Goal: Task Accomplishment & Management: Use online tool/utility

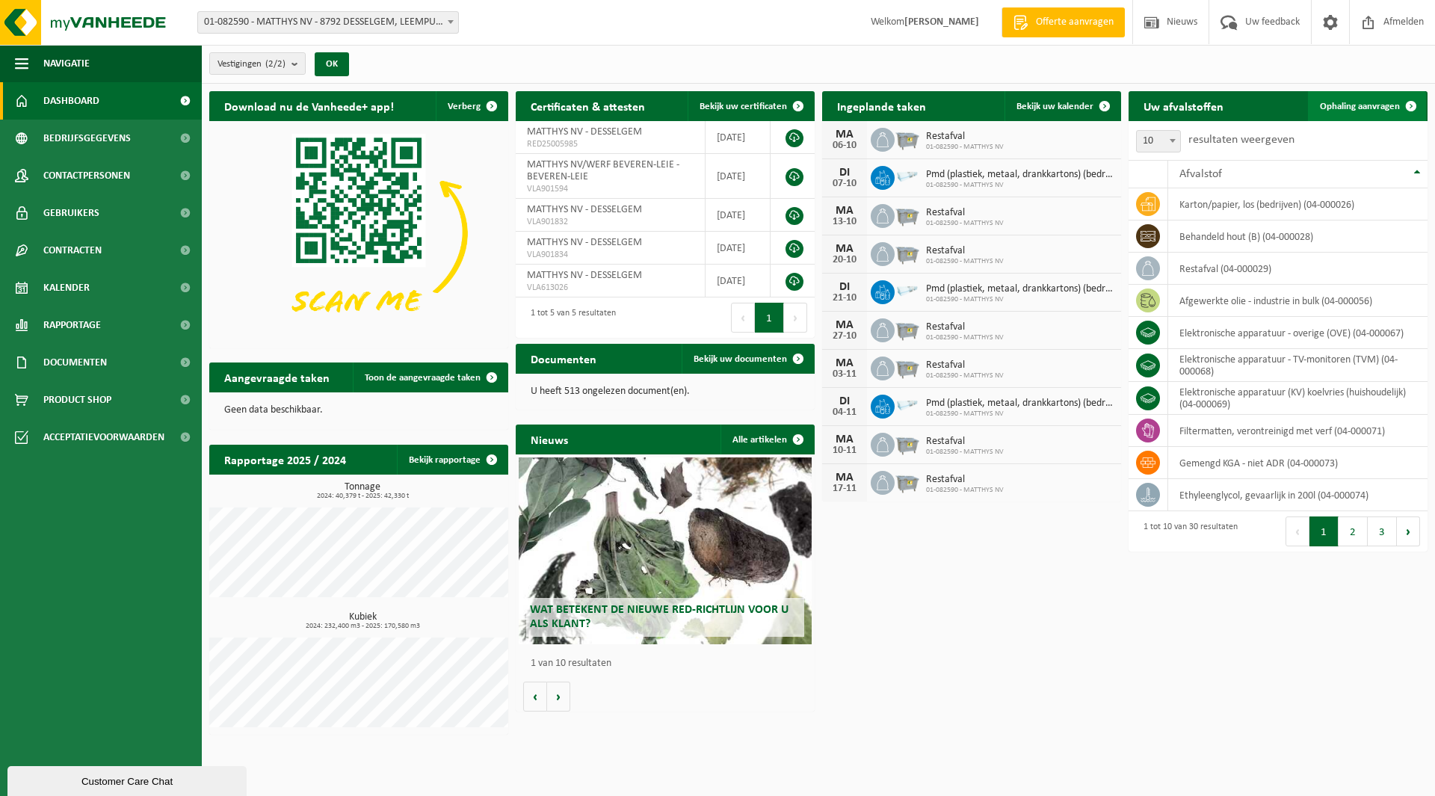
click at [1354, 104] on span "Ophaling aanvragen" at bounding box center [1359, 107] width 80 height 10
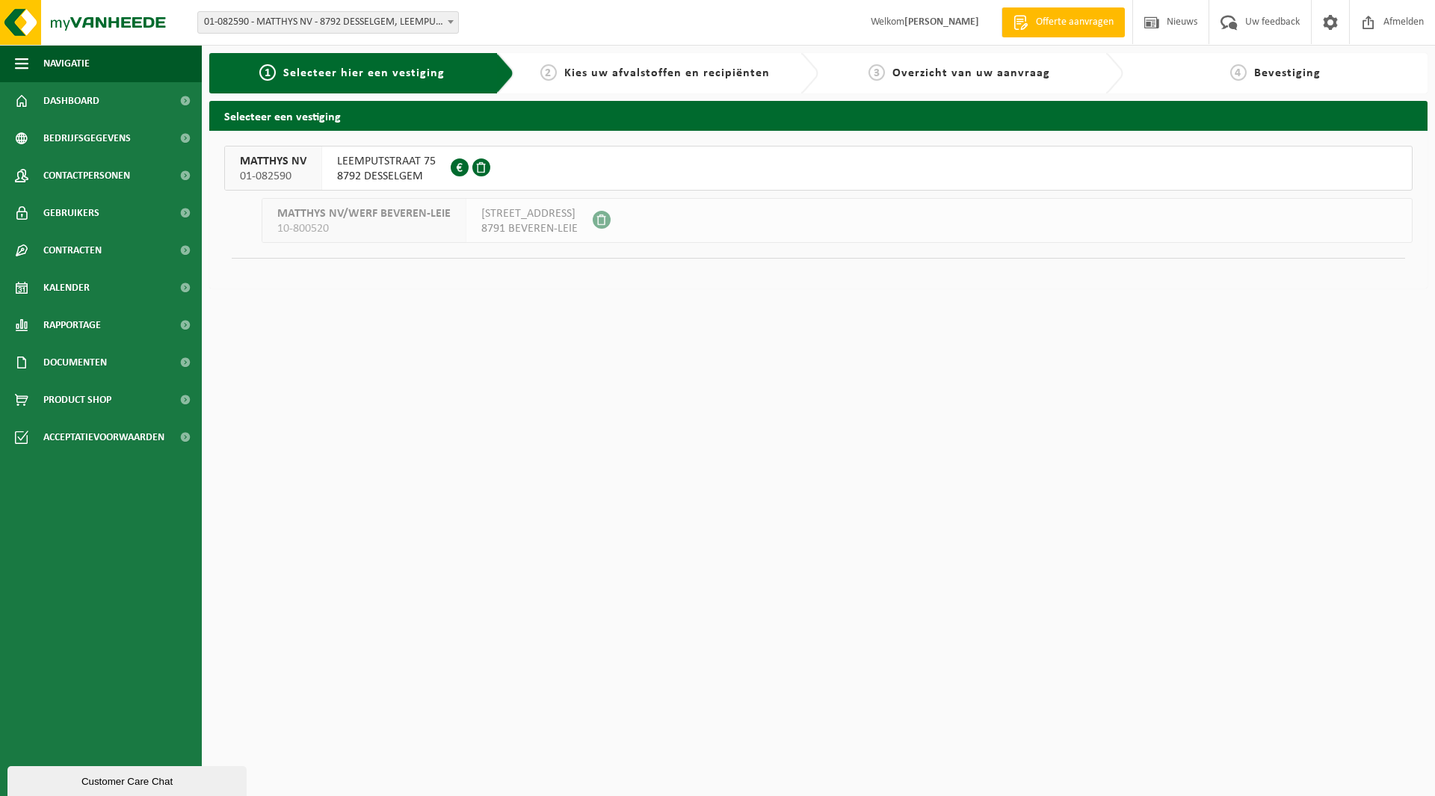
click at [375, 169] on span "8792 DESSELGEM" at bounding box center [386, 176] width 99 height 15
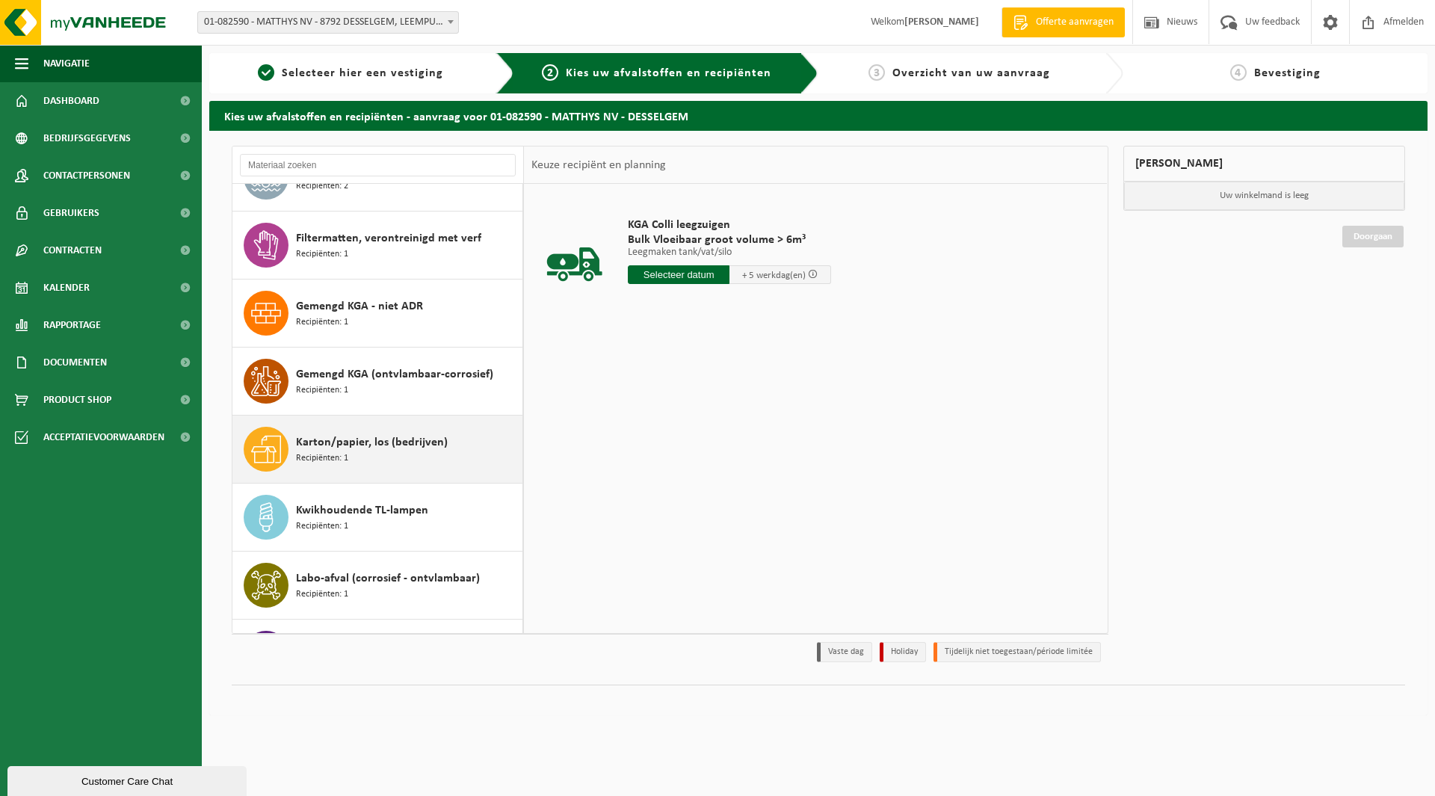
click at [370, 448] on span "Karton/papier, los (bedrijven)" at bounding box center [372, 442] width 152 height 18
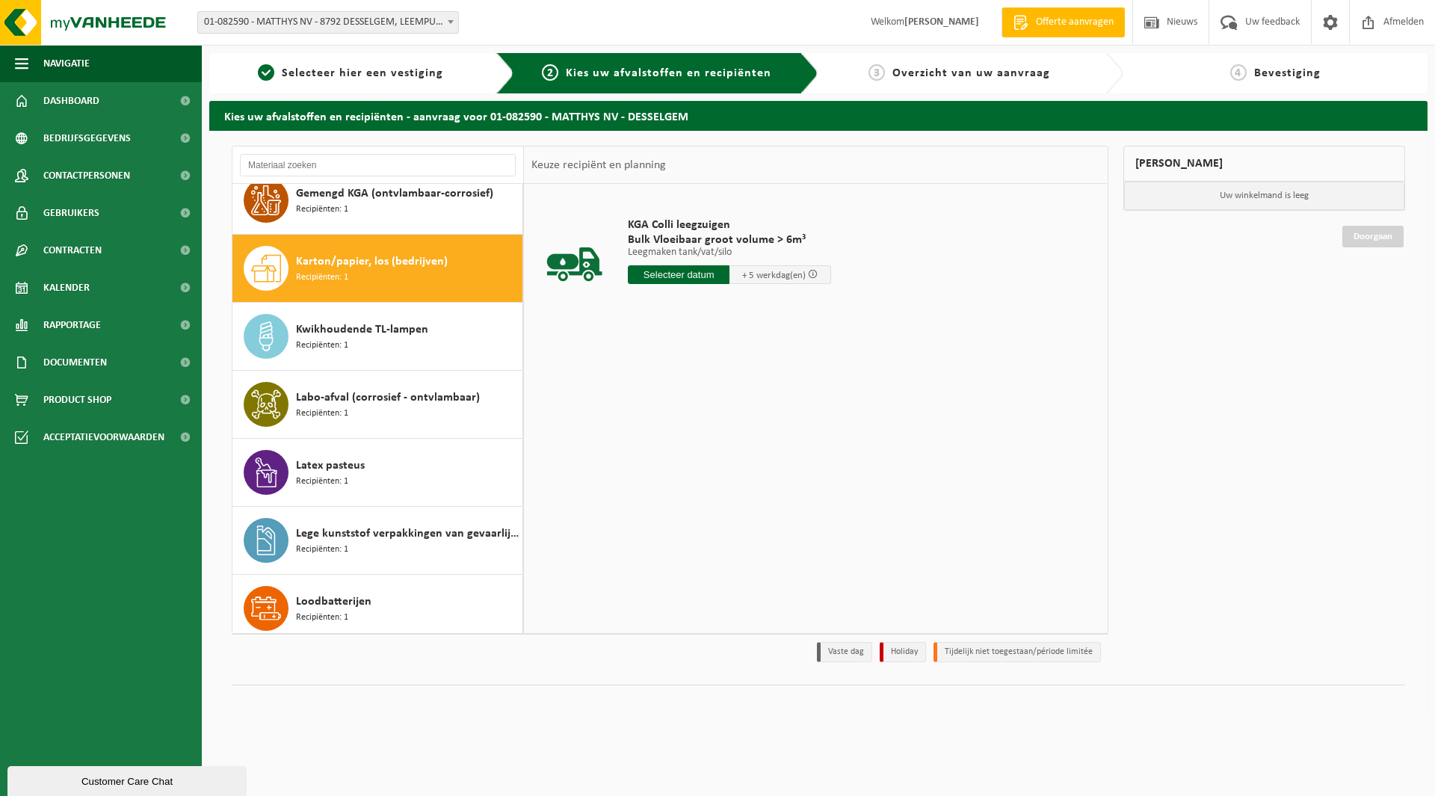
scroll to position [680, 0]
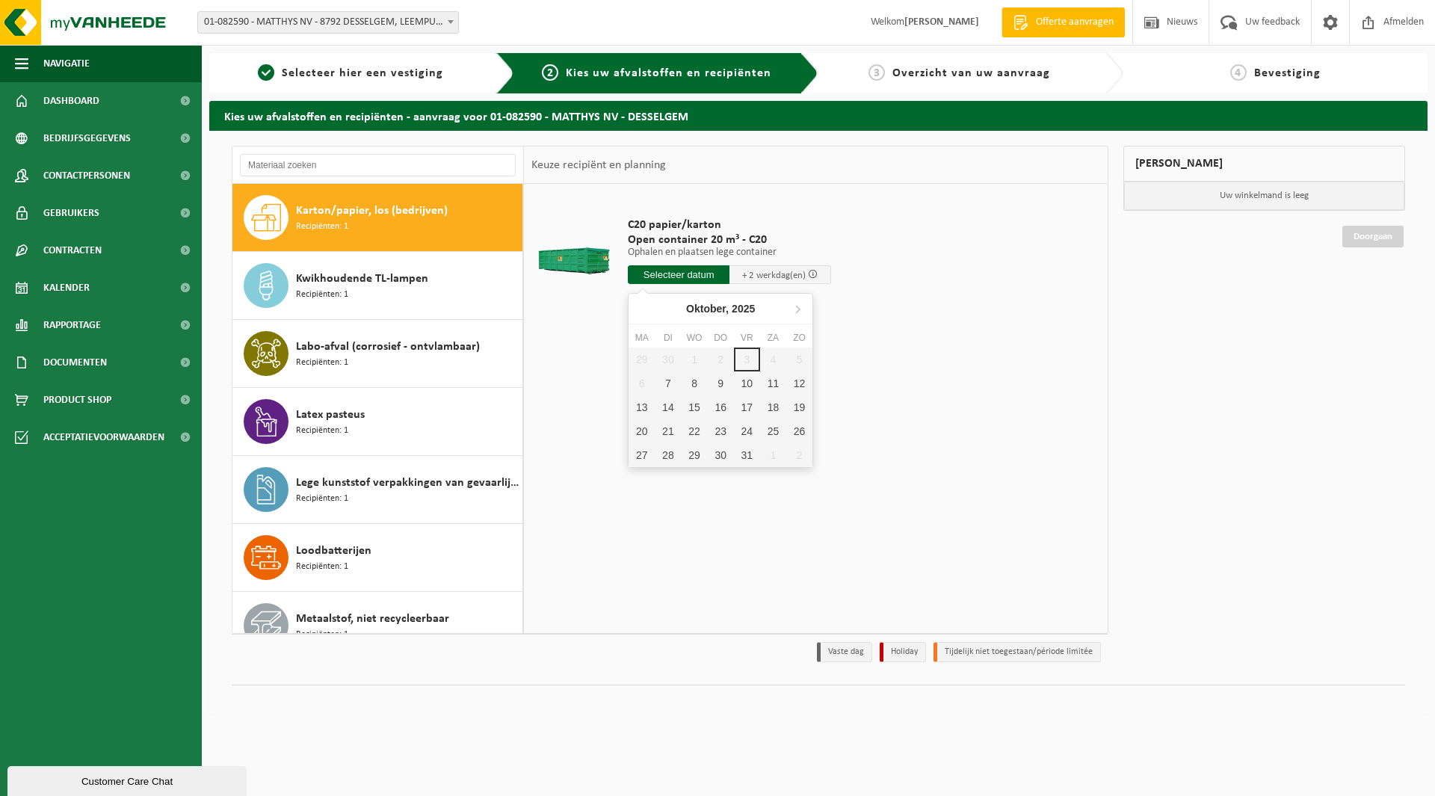
click at [672, 280] on input "text" at bounding box center [679, 274] width 102 height 19
click at [668, 383] on div "7" at bounding box center [668, 383] width 26 height 24
type input "Van 2025-10-07"
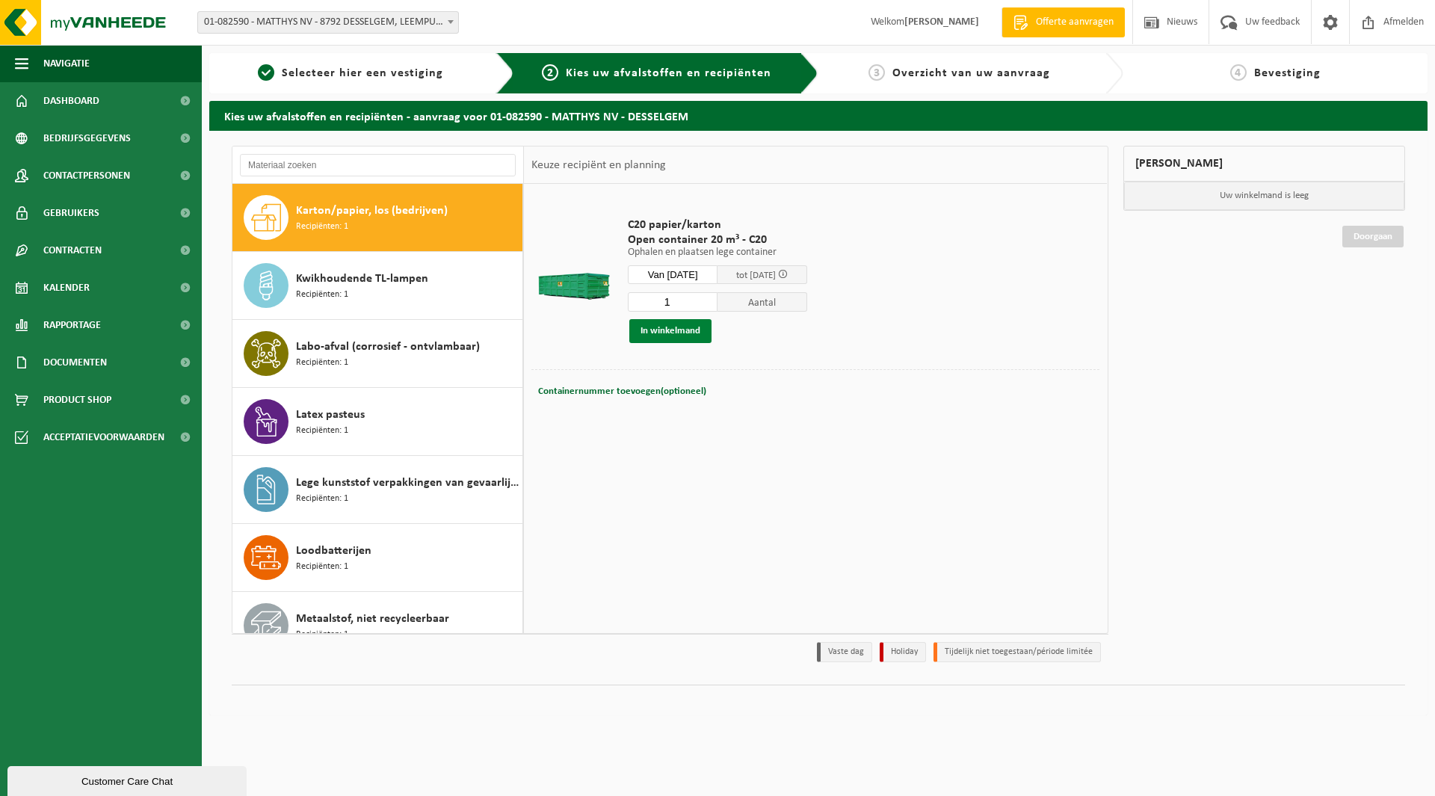
click at [674, 324] on button "In winkelmand" at bounding box center [670, 331] width 82 height 24
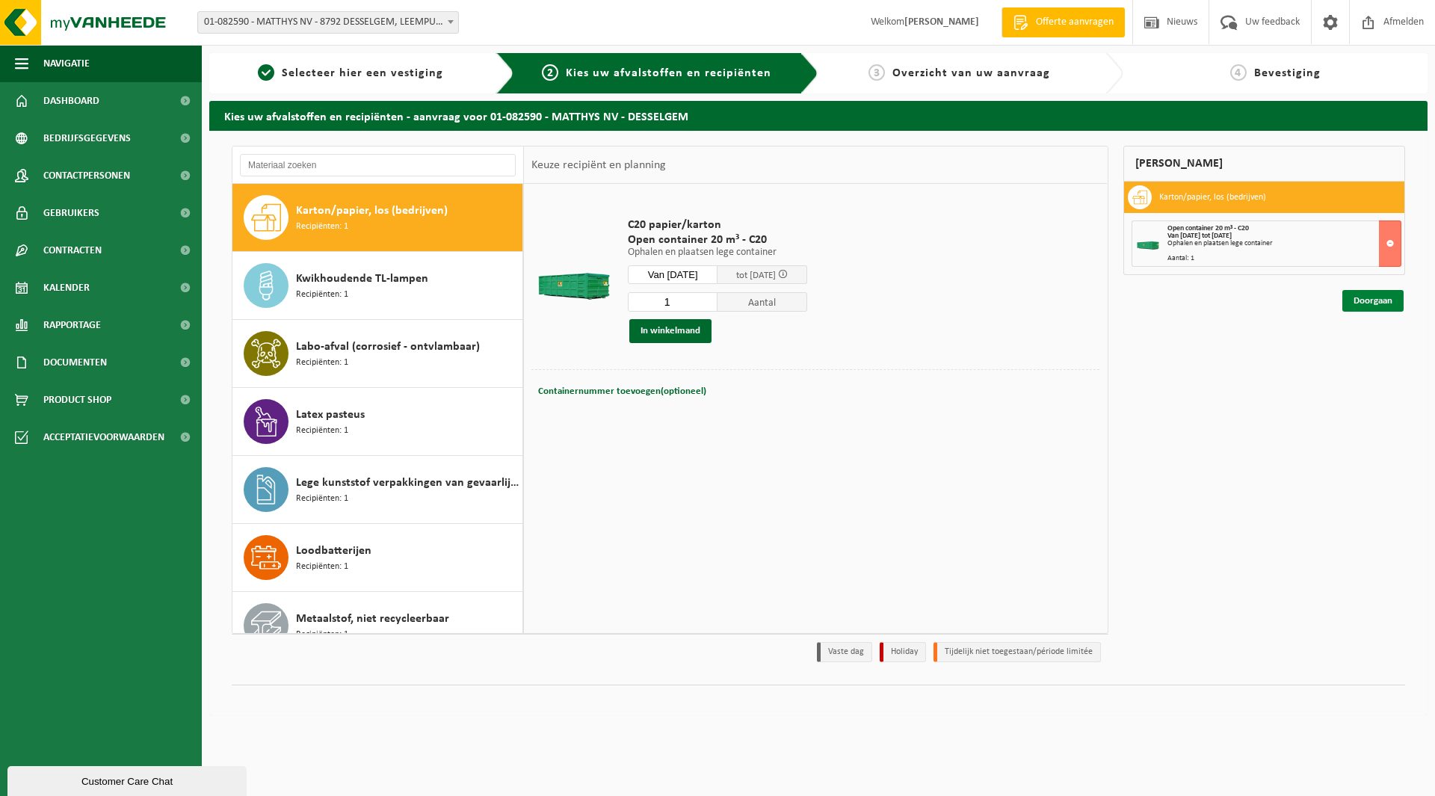
click at [1381, 298] on link "Doorgaan" at bounding box center [1372, 301] width 61 height 22
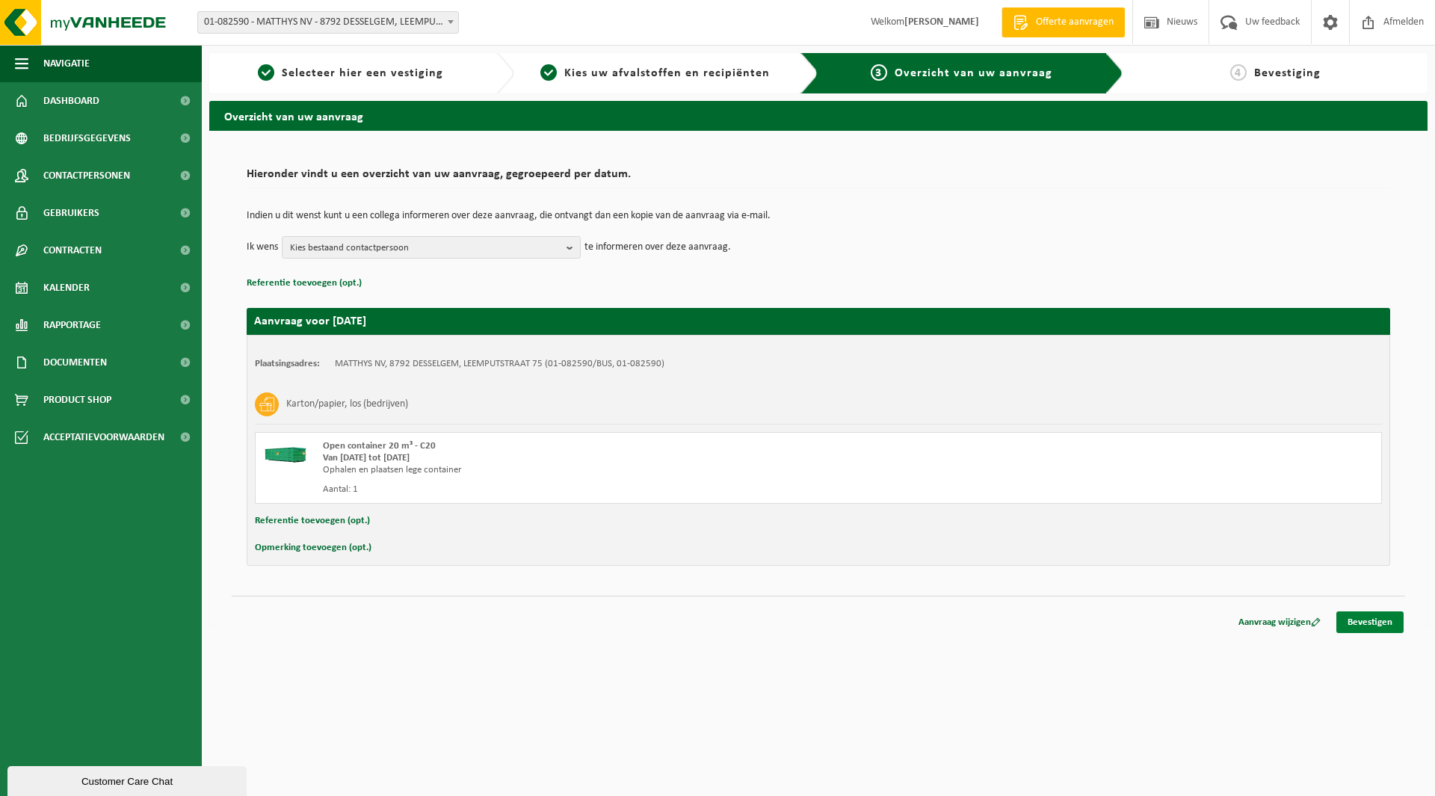
click at [1381, 616] on link "Bevestigen" at bounding box center [1369, 622] width 67 height 22
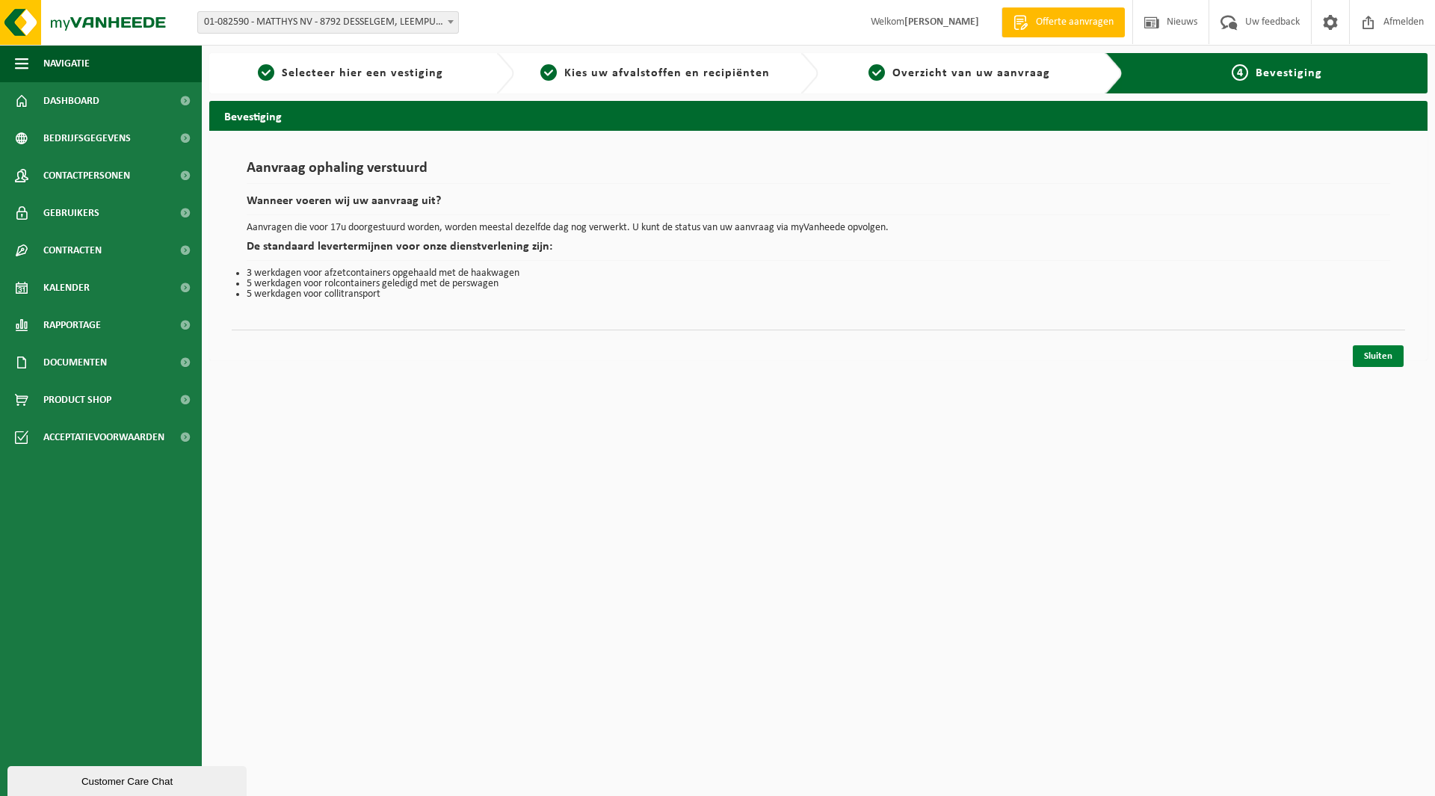
click at [1390, 364] on link "Sluiten" at bounding box center [1377, 356] width 51 height 22
